Goal: Transaction & Acquisition: Purchase product/service

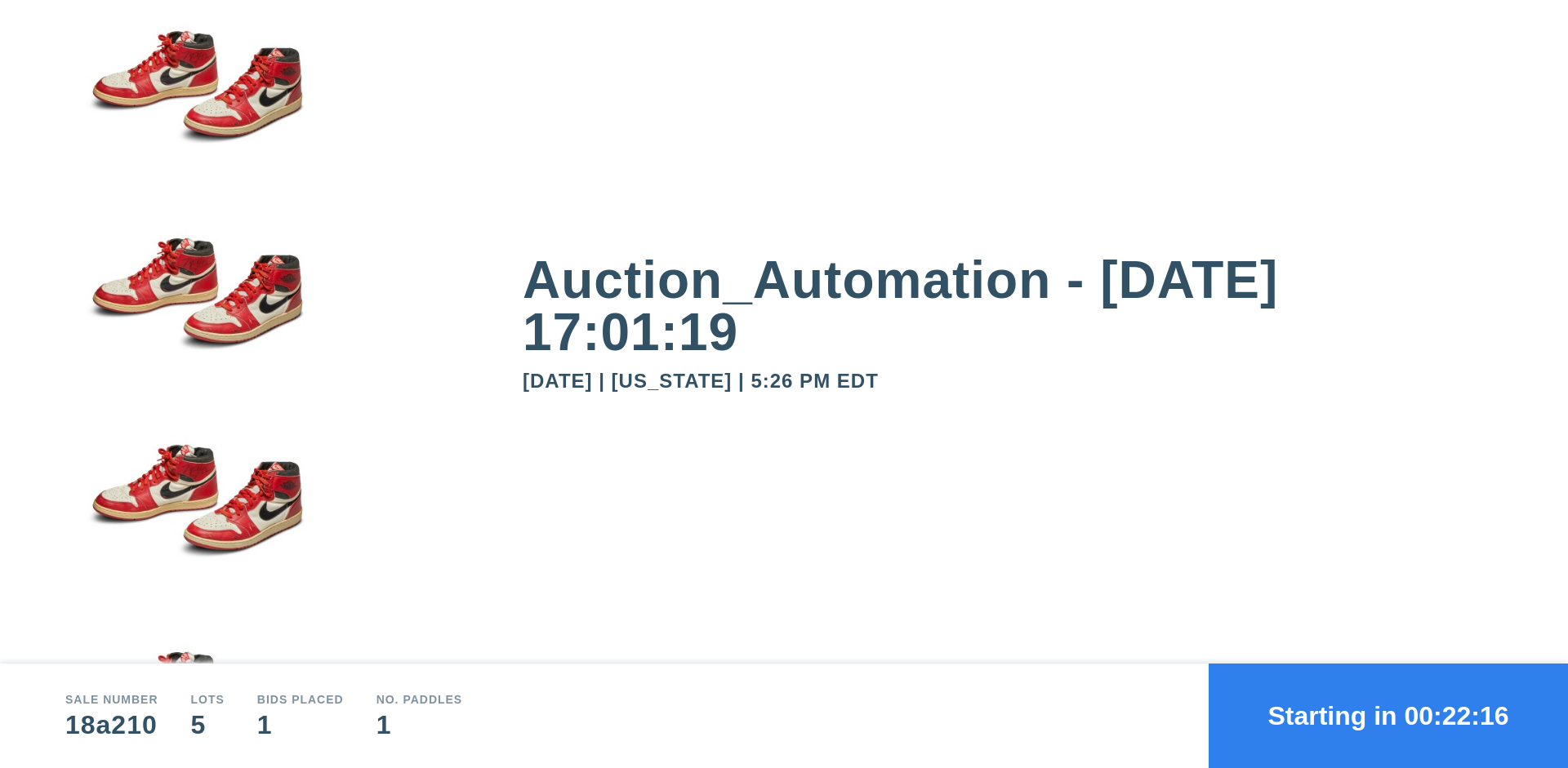
click at [1388, 716] on button "Starting in 00:22:16" at bounding box center [1387, 716] width 359 height 105
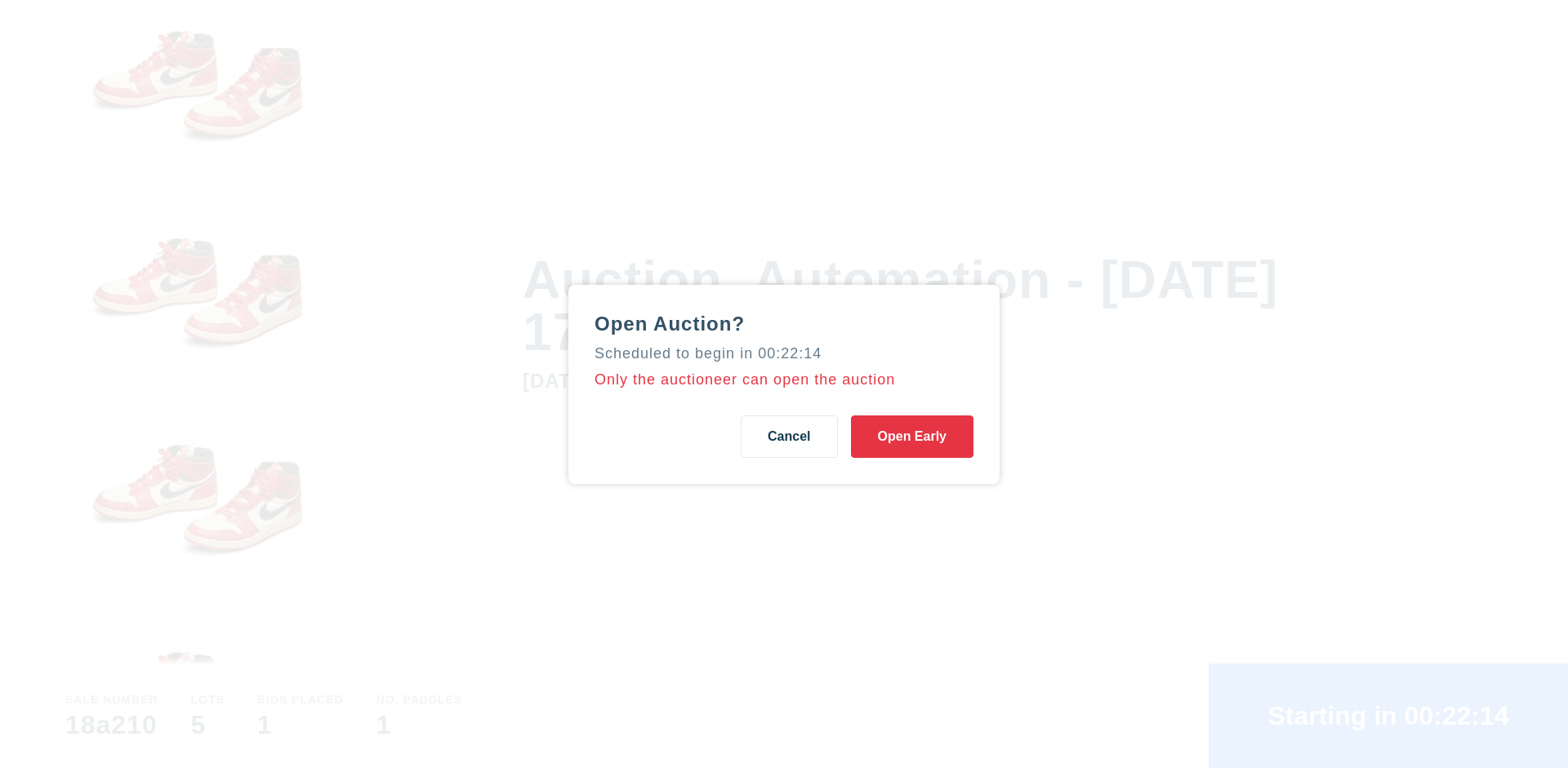
click at [912, 436] on button "Open Early" at bounding box center [912, 436] width 123 height 42
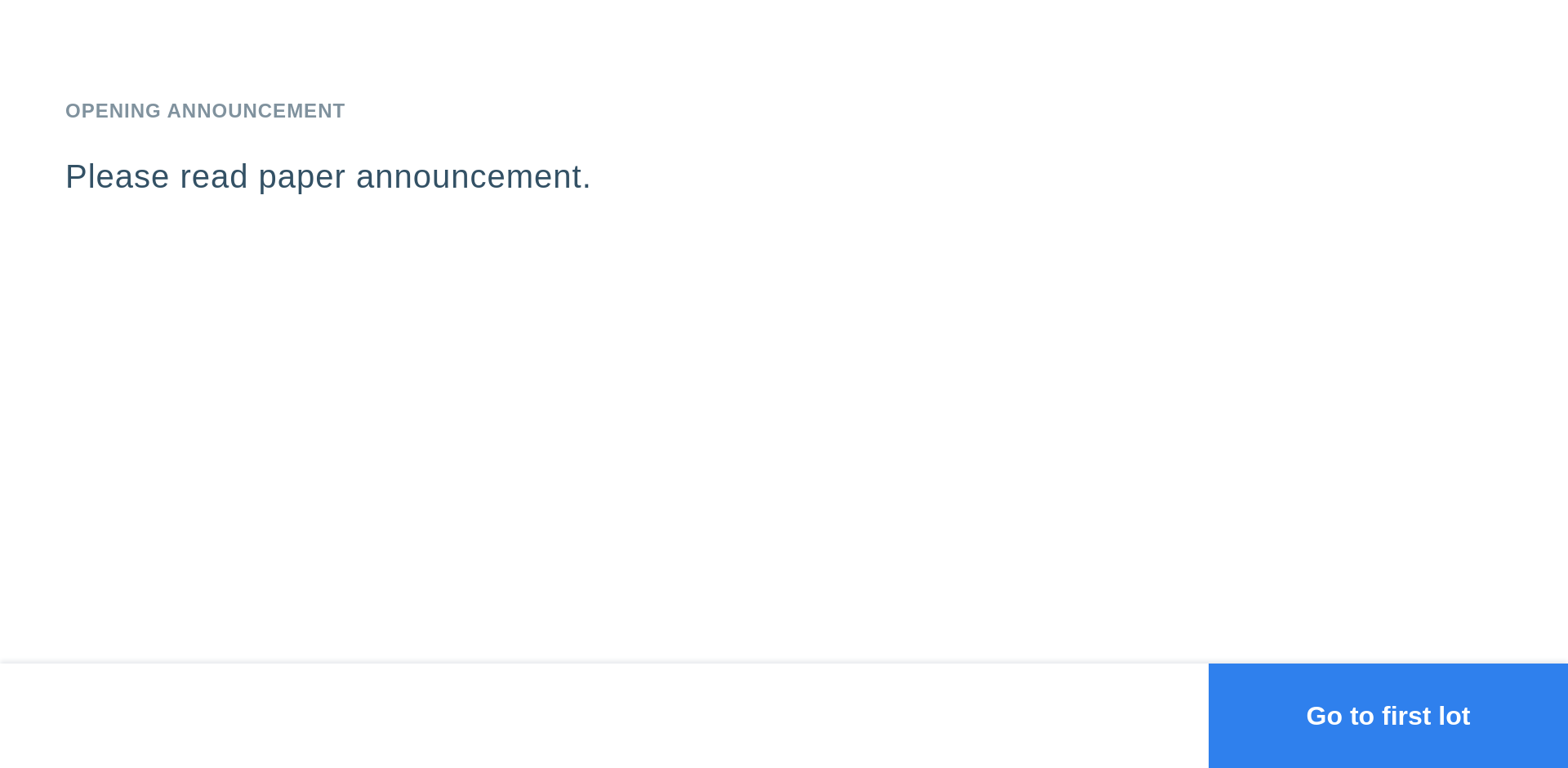
click at [1388, 716] on button "Go to first lot" at bounding box center [1387, 716] width 359 height 105
